Goal: Information Seeking & Learning: Learn about a topic

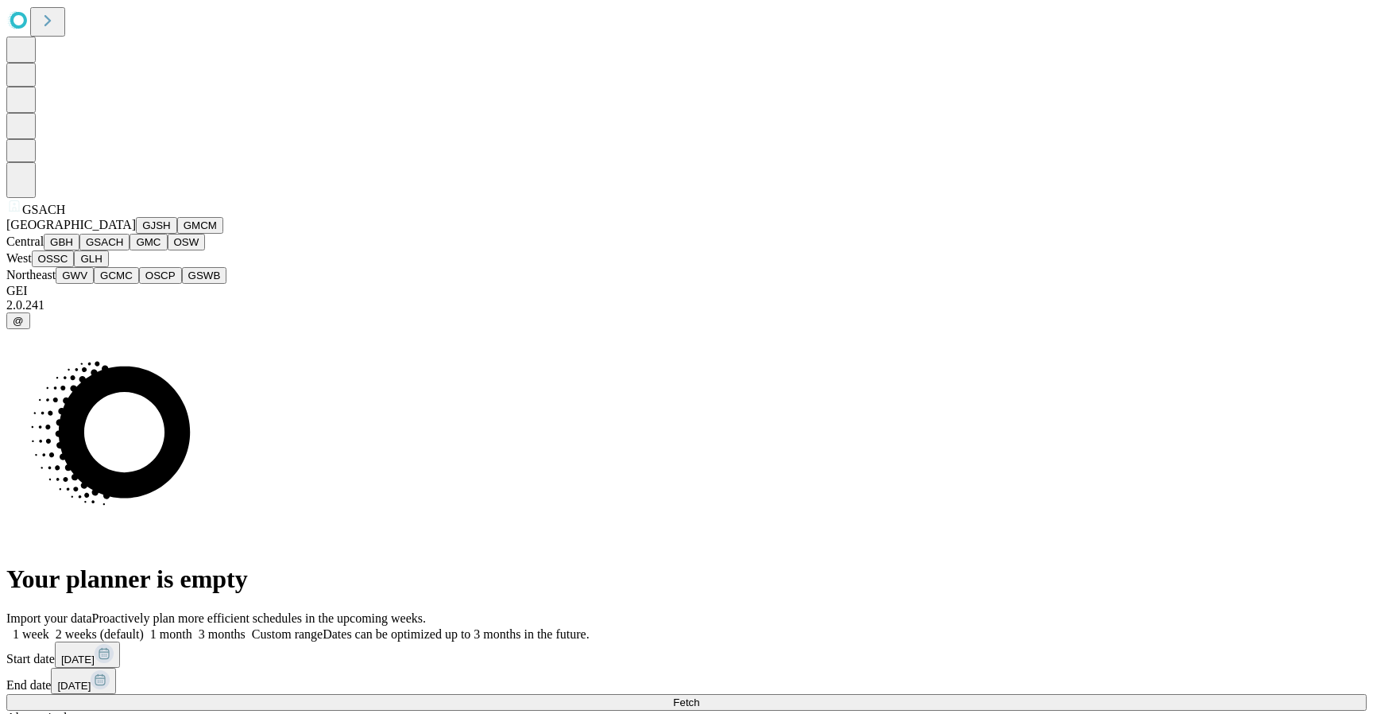
scroll to position [365, 0]
click at [56, 281] on span "Northeast" at bounding box center [30, 275] width 49 height 14
